Goal: Task Accomplishment & Management: Manage account settings

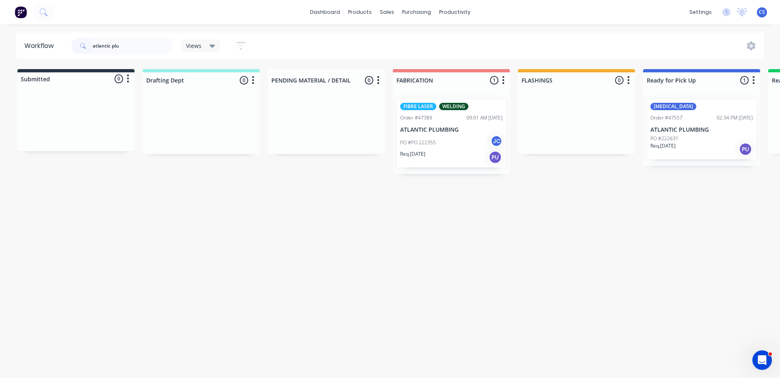
type input "atlantic plu"
click at [710, 143] on div "Req. [DATE] PU" at bounding box center [702, 149] width 102 height 14
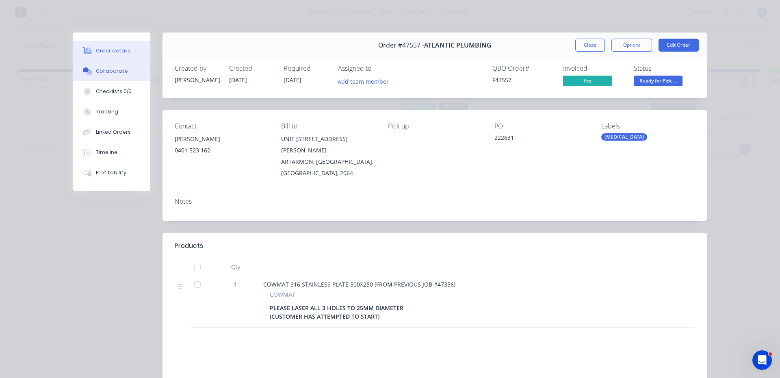
click at [101, 72] on div "Collaborate" at bounding box center [112, 70] width 32 height 7
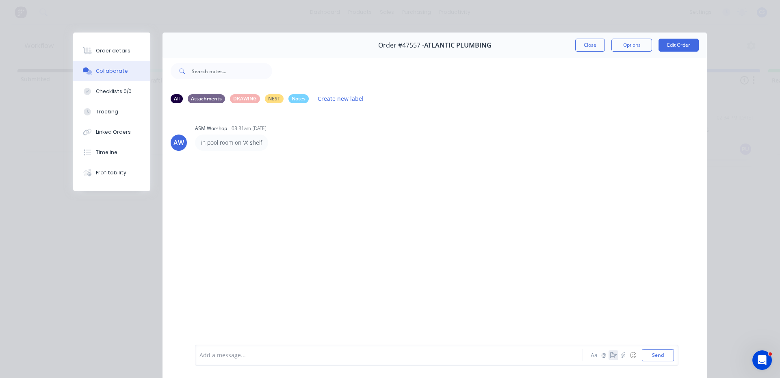
click at [610, 358] on icon "button" at bounding box center [613, 355] width 7 height 6
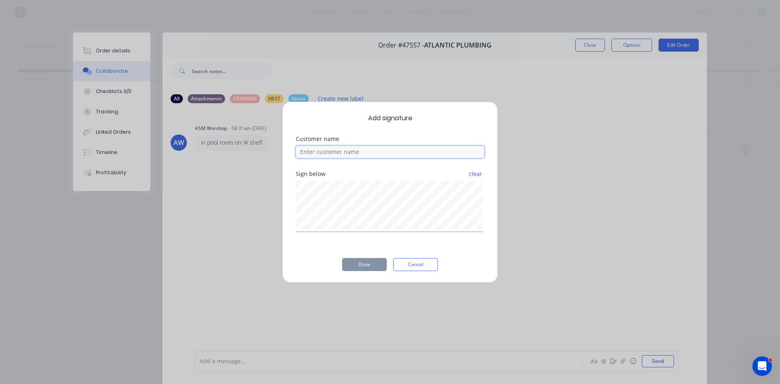
click at [331, 155] on input at bounding box center [390, 152] width 189 height 12
type input "[PERSON_NAME]"
click at [373, 266] on button "Done" at bounding box center [364, 264] width 45 height 13
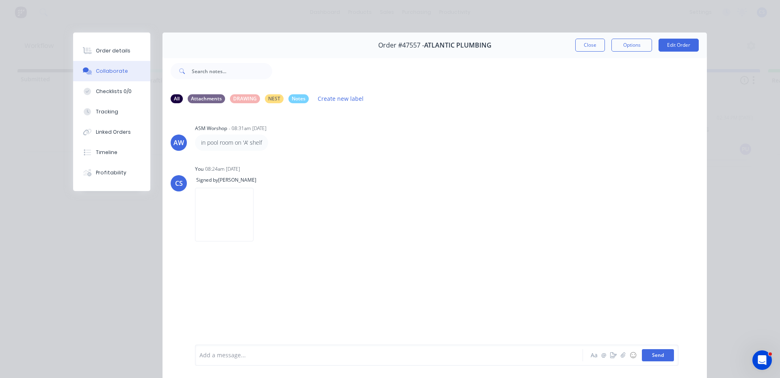
click at [651, 360] on button "Send" at bounding box center [658, 355] width 32 height 12
click at [104, 53] on div "Order details" at bounding box center [113, 50] width 35 height 7
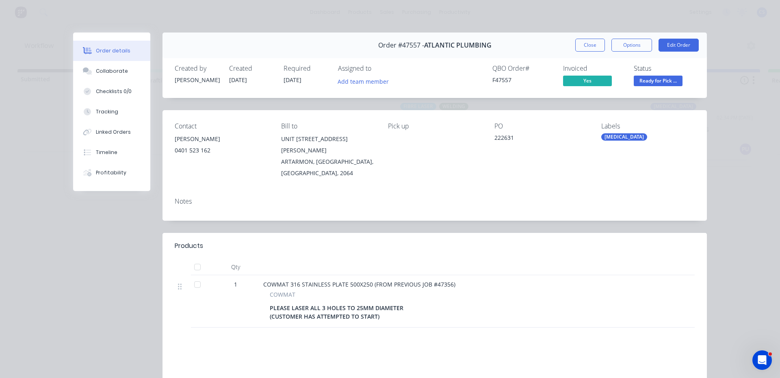
click at [663, 80] on span "Ready for Pick ..." at bounding box center [658, 81] width 49 height 10
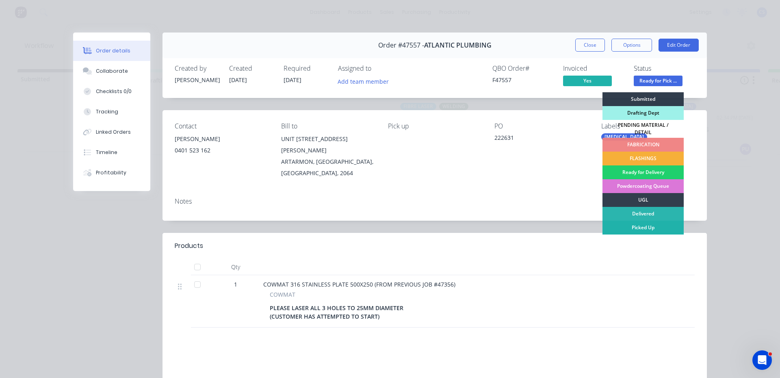
click at [634, 227] on div "Picked Up" at bounding box center [643, 228] width 81 height 14
